Goal: Use online tool/utility

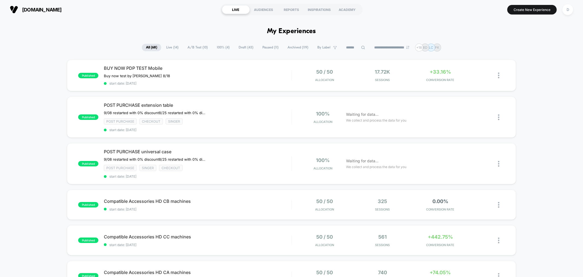
drag, startPoint x: 0, startPoint y: 0, endPoint x: 205, endPoint y: 222, distance: 302.4
click at [356, 47] on input at bounding box center [355, 47] width 27 height 7
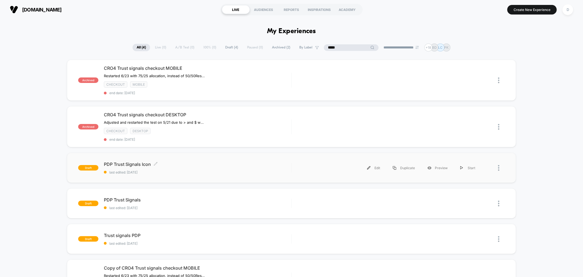
type input "*****"
click at [269, 170] on span "last edited: [DATE]" at bounding box center [197, 172] width 187 height 4
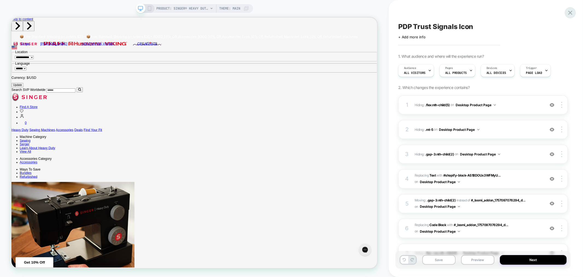
click at [570, 12] on icon at bounding box center [570, 13] width 4 height 4
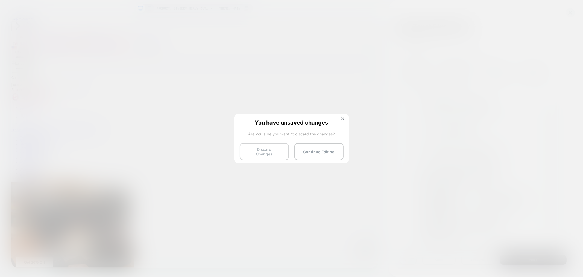
click at [269, 151] on button "Discard Changes" at bounding box center [264, 151] width 49 height 17
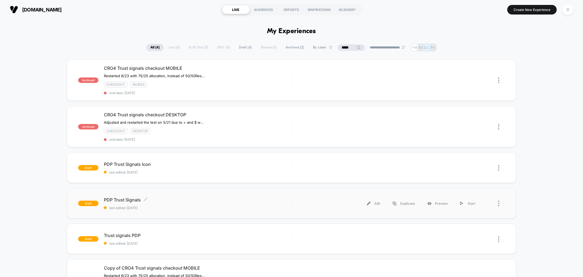
click at [191, 206] on span "last edited: [DATE]" at bounding box center [197, 208] width 187 height 4
